Goal: Task Accomplishment & Management: Manage account settings

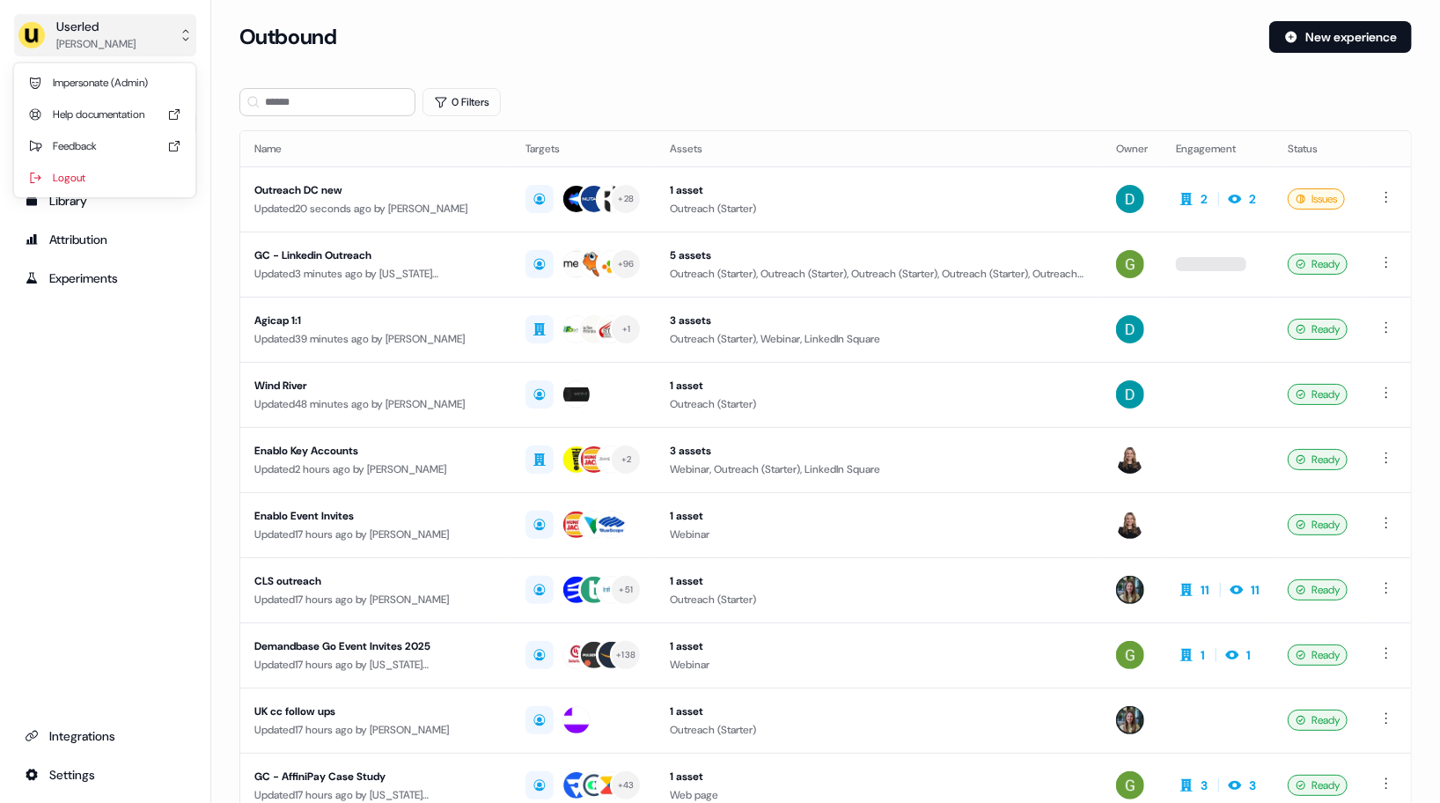
click at [95, 30] on div "Userled" at bounding box center [95, 27] width 79 height 18
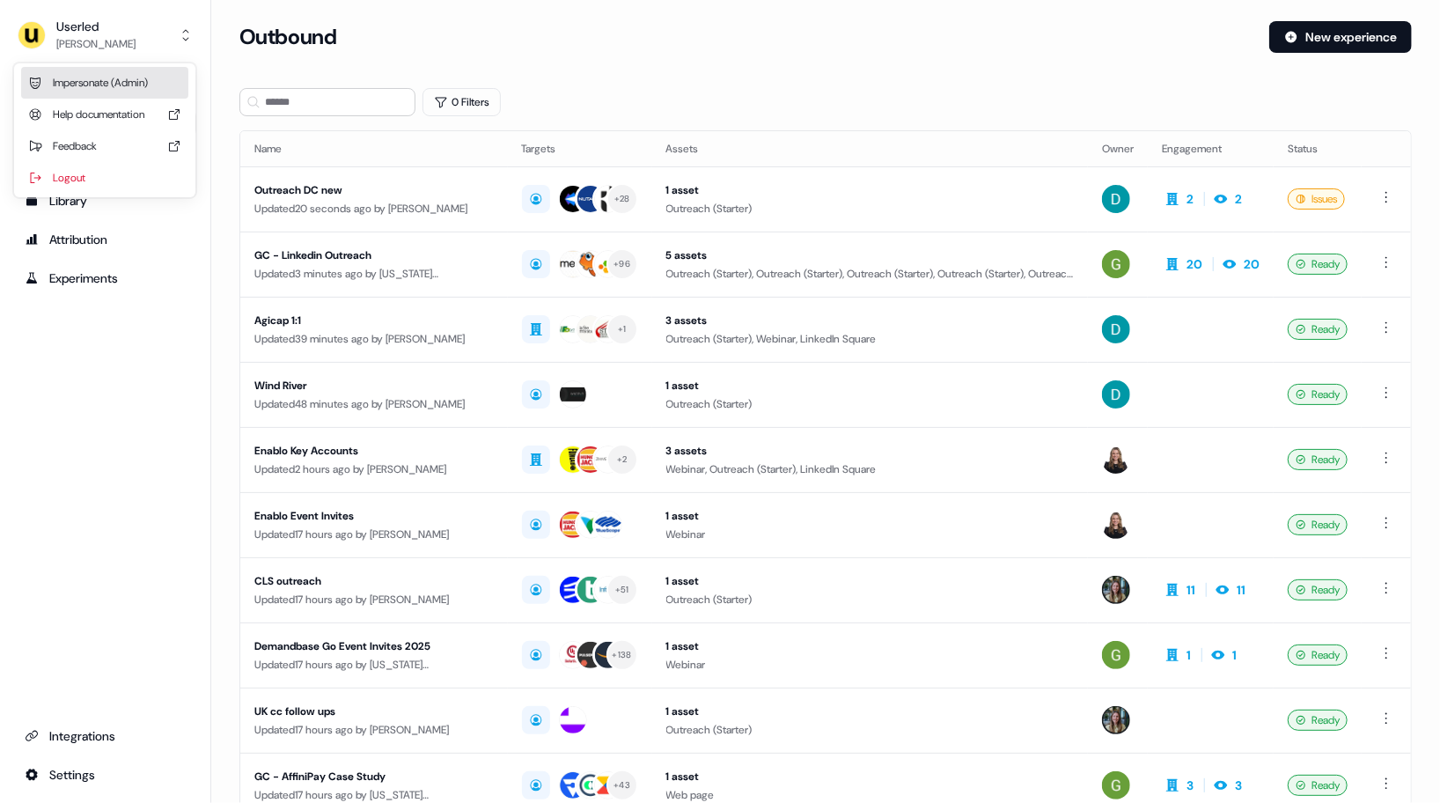
click at [122, 76] on div "Impersonate (Admin)" at bounding box center [104, 83] width 167 height 32
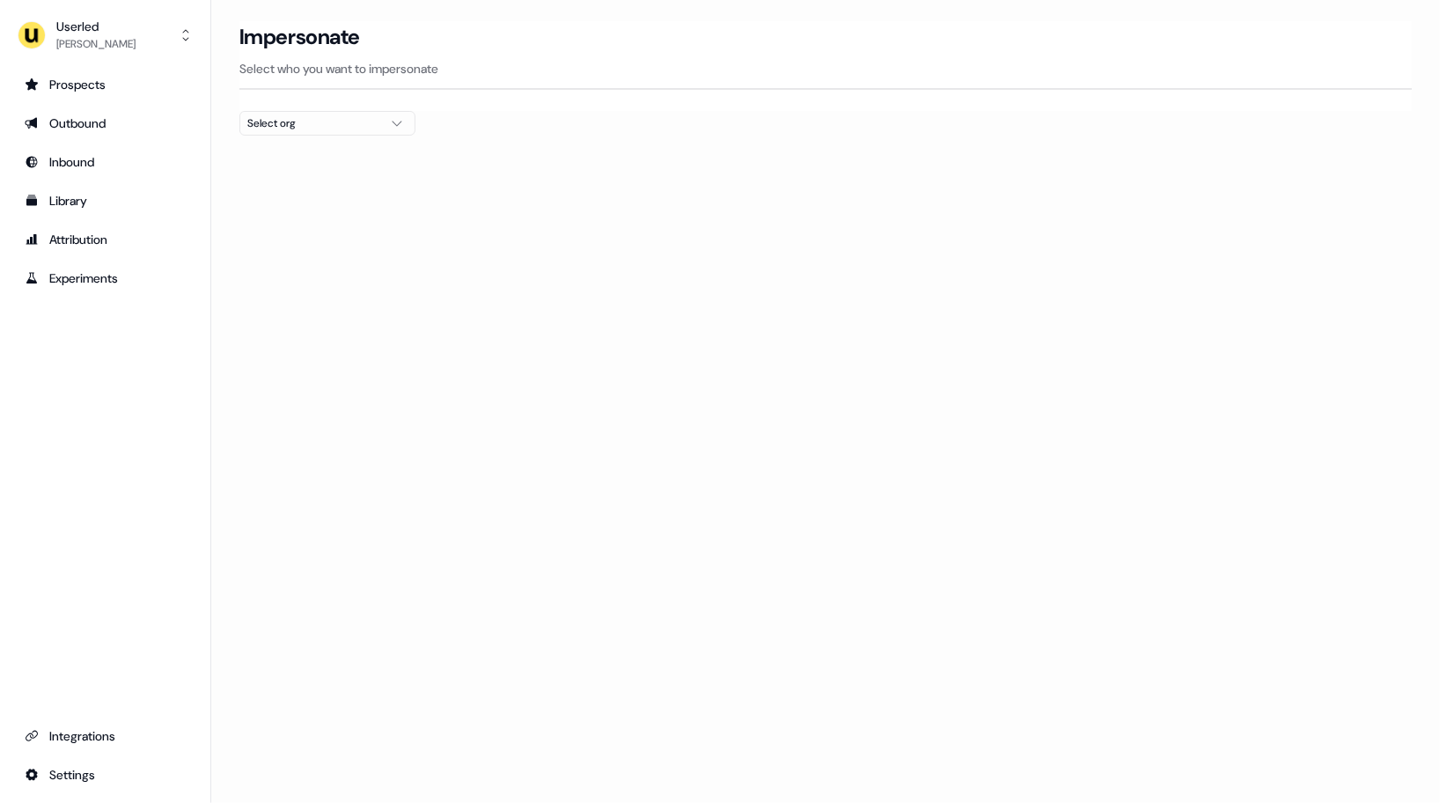
click at [322, 126] on div "Select org" at bounding box center [313, 123] width 132 height 18
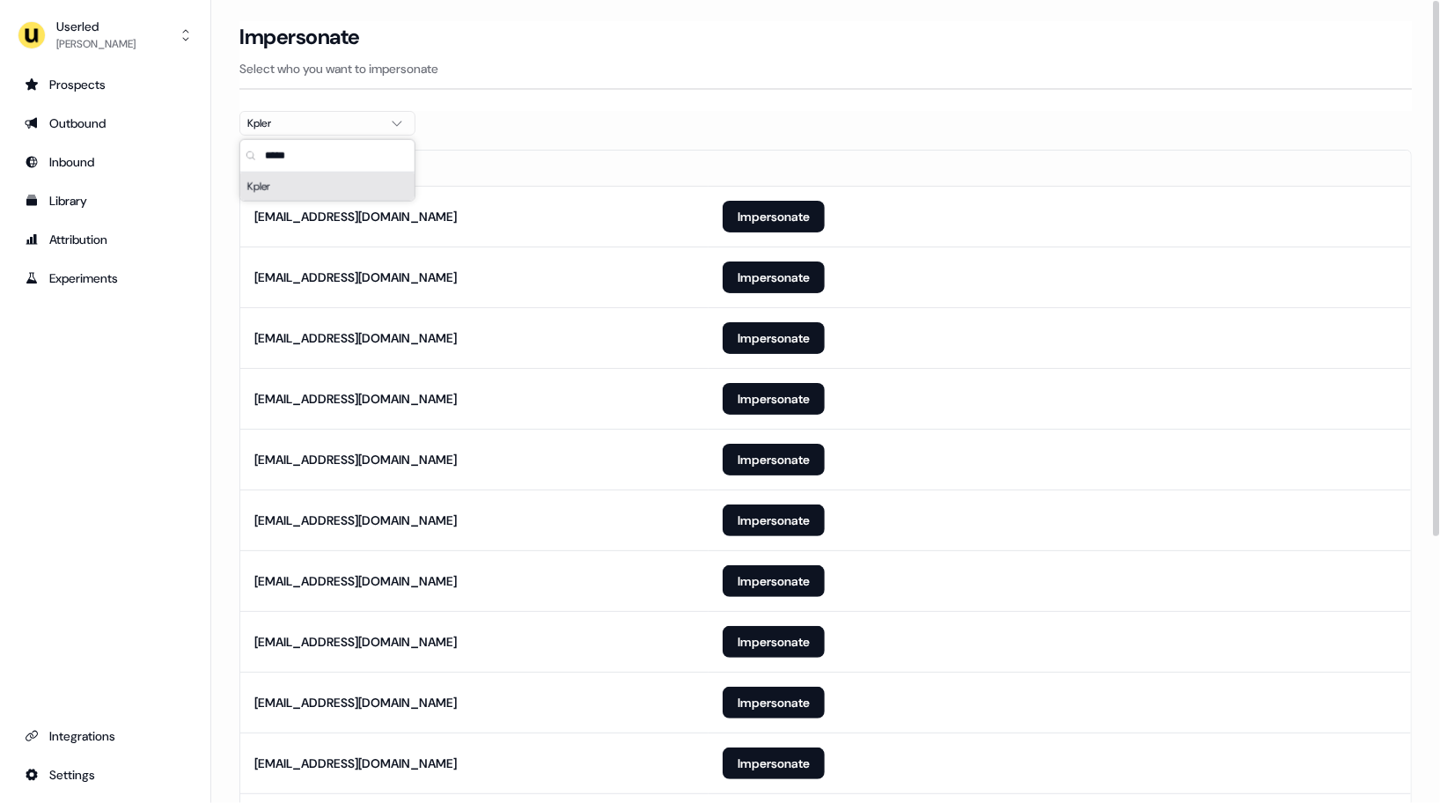
type input "*****"
click at [572, 141] on div at bounding box center [825, 143] width 1173 height 14
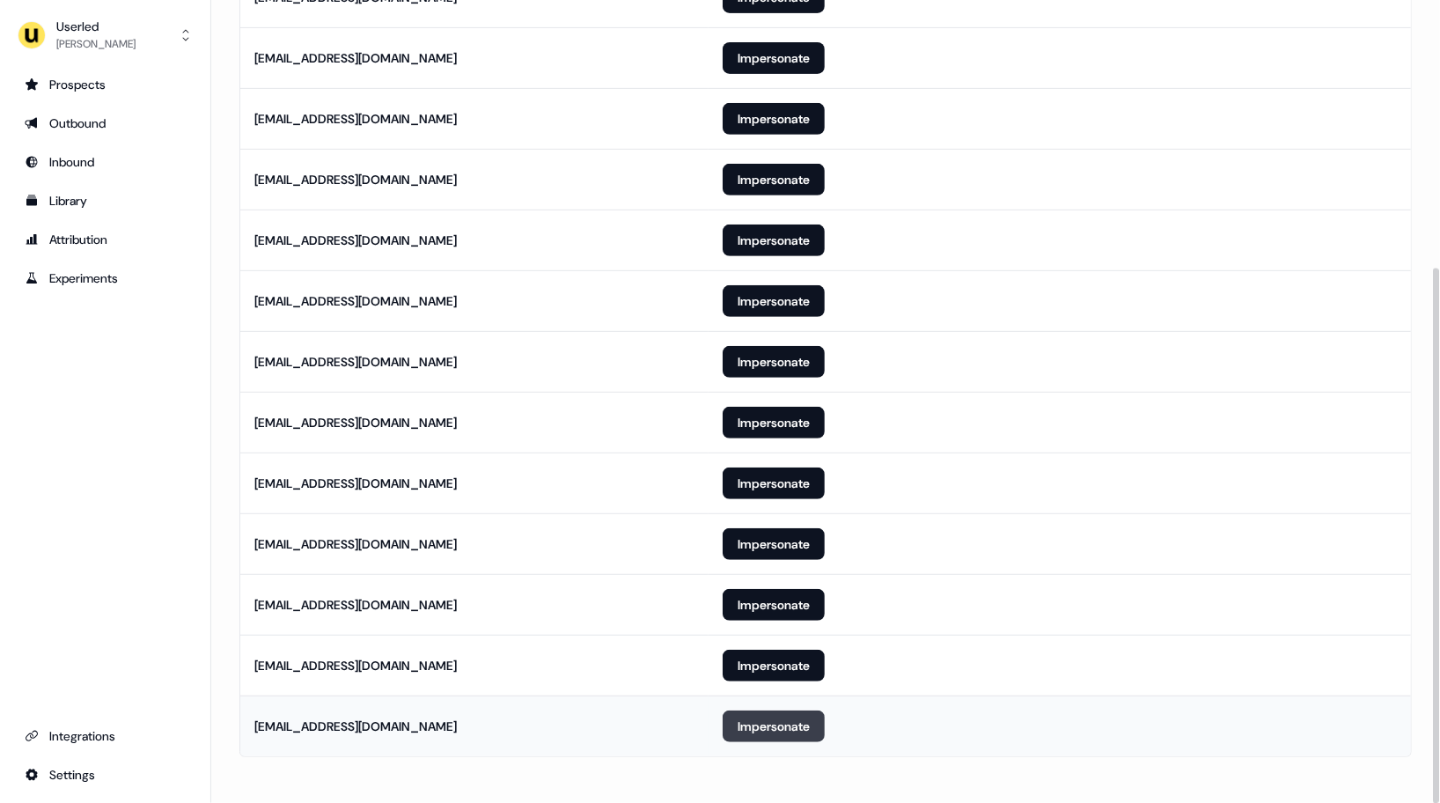
click at [776, 717] on button "Impersonate" at bounding box center [774, 726] width 102 height 32
